Goal: Navigation & Orientation: Find specific page/section

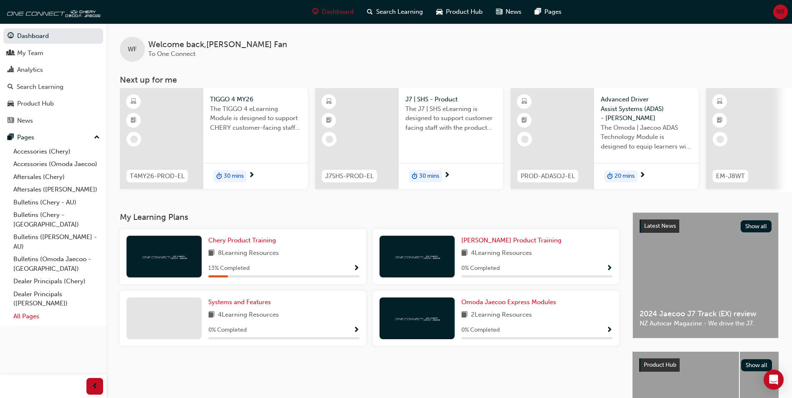
click at [27, 310] on link "All Pages" at bounding box center [56, 316] width 93 height 13
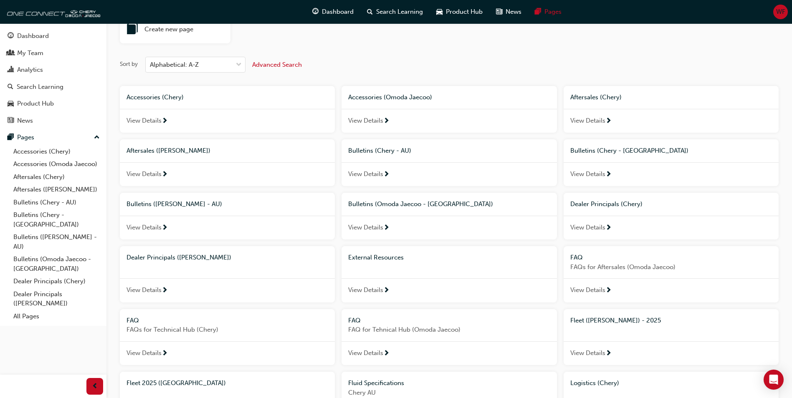
scroll to position [83, 0]
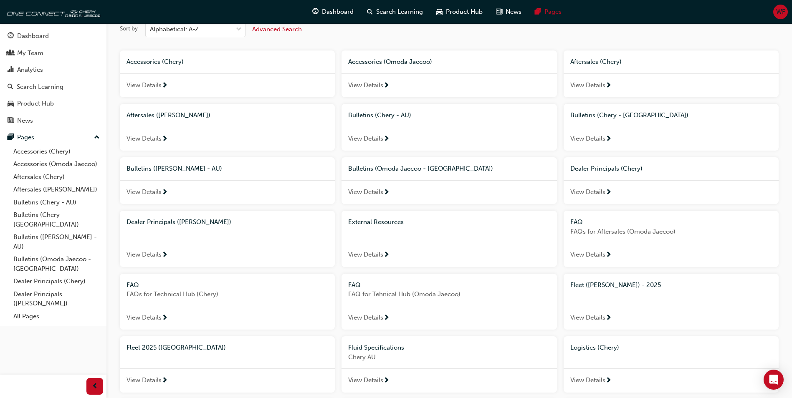
click at [638, 280] on div "Fleet ([PERSON_NAME]) - 2025" at bounding box center [671, 285] width 202 height 10
